Goal: Information Seeking & Learning: Check status

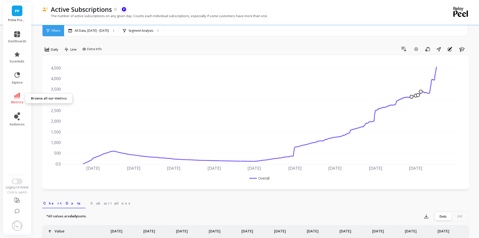
click at [14, 99] on link "metrics" at bounding box center [17, 99] width 18 height 12
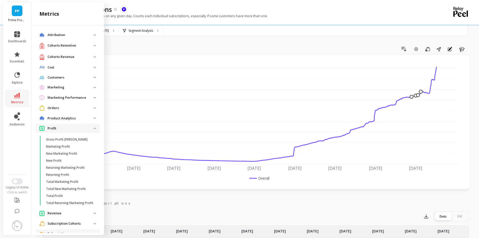
scroll to position [189, 0]
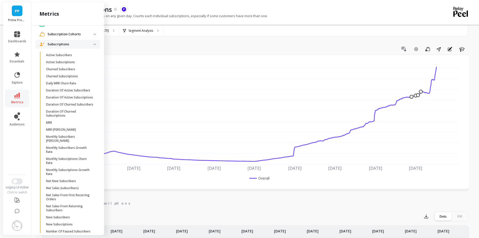
click at [64, 125] on span "MRR" at bounding box center [70, 123] width 48 height 4
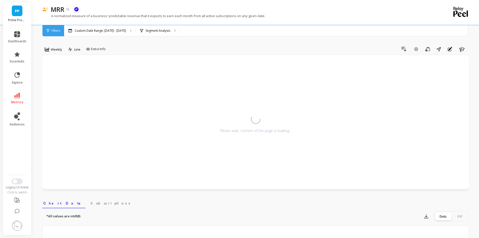
click at [45, 48] on icon at bounding box center [47, 49] width 5 height 4
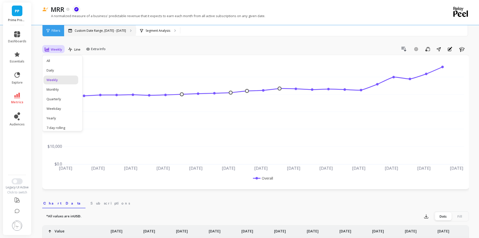
click at [88, 30] on p "Custom Date Range, May 1 - Oct 5" at bounding box center [100, 31] width 51 height 4
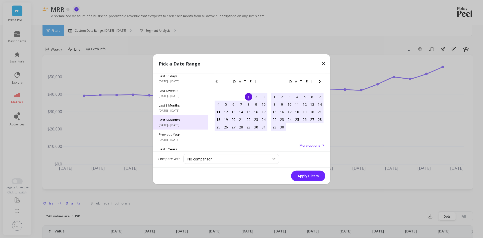
scroll to position [68, 0]
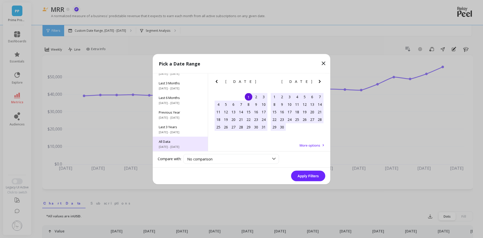
click at [170, 146] on span "7/1/2017 - 10/31/2025" at bounding box center [180, 146] width 43 height 4
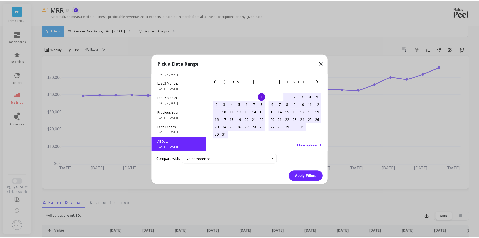
scroll to position [0, 0]
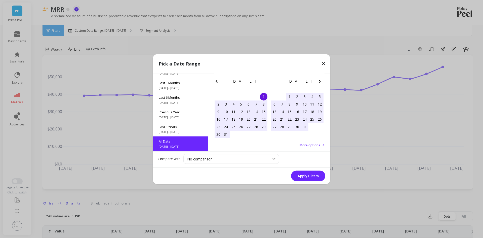
click at [311, 175] on button "Apply Filters" at bounding box center [308, 175] width 34 height 11
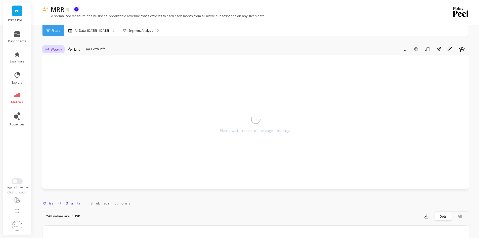
click at [52, 49] on span "Weekly" at bounding box center [56, 49] width 11 height 5
click at [62, 69] on div "Daily" at bounding box center [61, 70] width 29 height 5
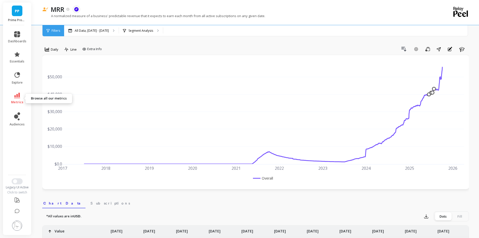
click at [16, 100] on span "metrics" at bounding box center [17, 102] width 12 height 4
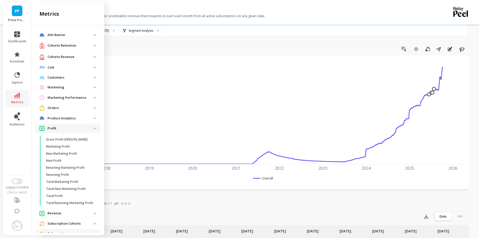
scroll to position [189, 0]
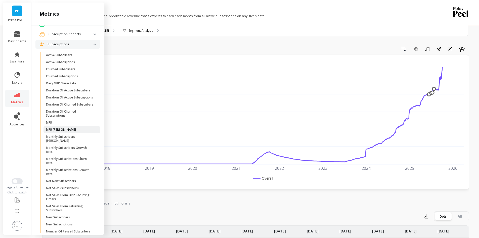
click at [56, 132] on p "MRR Churn" at bounding box center [61, 130] width 30 height 4
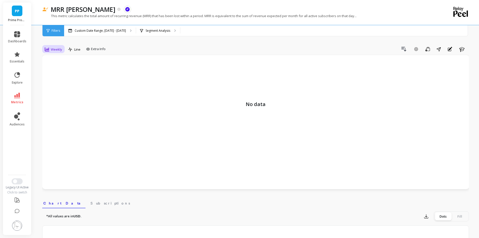
click at [55, 52] on div "Weekly" at bounding box center [53, 49] width 17 height 6
click at [62, 70] on div "Daily" at bounding box center [61, 70] width 29 height 5
click at [81, 29] on p "Custom Date Range, May 1 - Oct 5" at bounding box center [100, 31] width 51 height 4
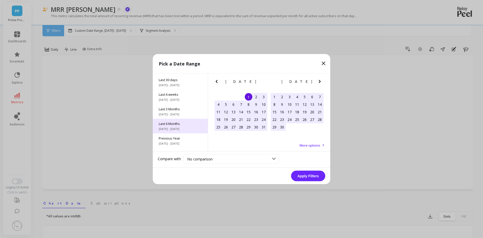
scroll to position [68, 0]
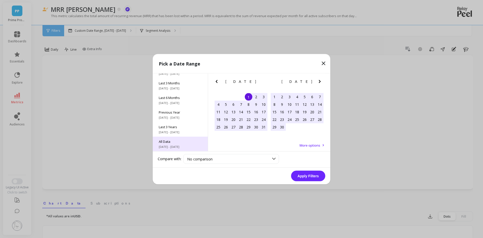
click at [169, 145] on span "7/1/2017 - 10/31/2025" at bounding box center [180, 146] width 43 height 4
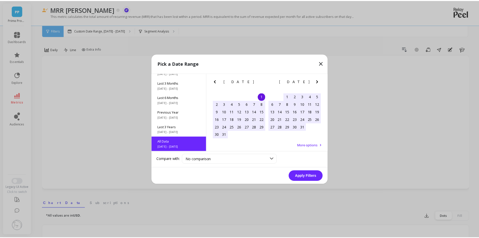
scroll to position [0, 0]
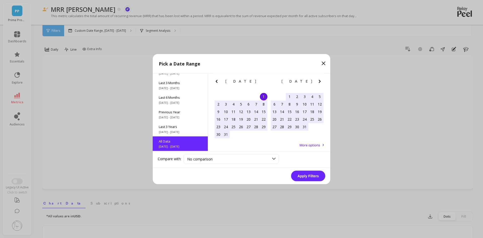
click at [305, 175] on button "Apply Filters" at bounding box center [308, 175] width 34 height 11
